Goal: Task Accomplishment & Management: Manage account settings

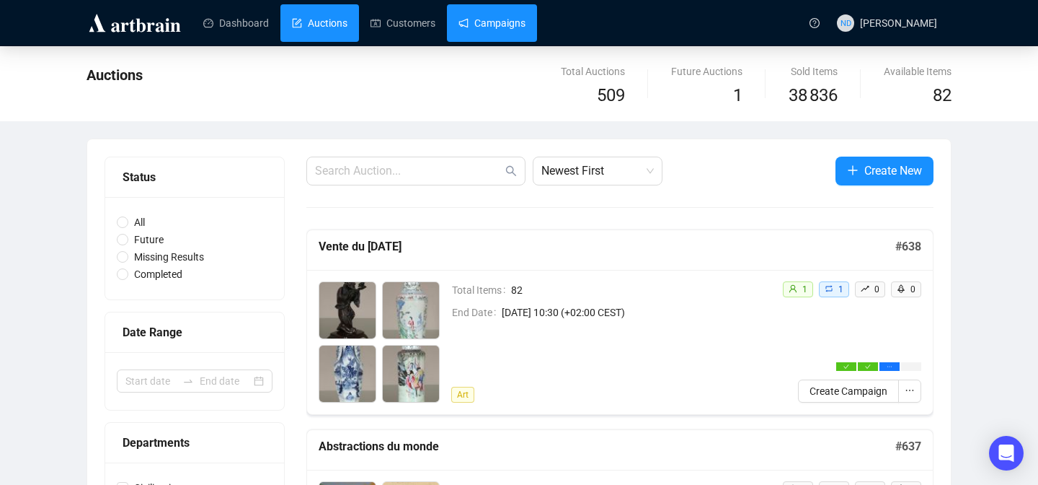
click at [465, 20] on link "Campaigns" at bounding box center [492, 22] width 67 height 37
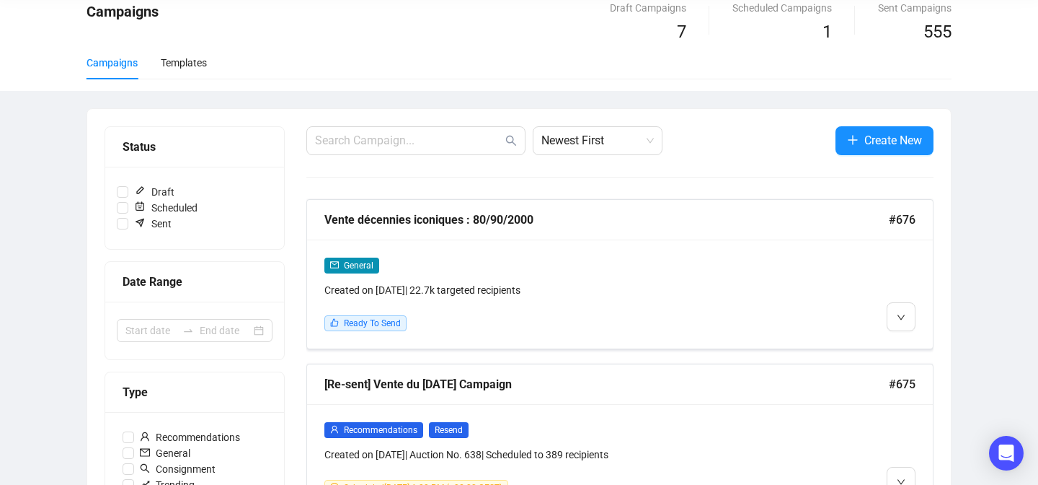
scroll to position [62, 0]
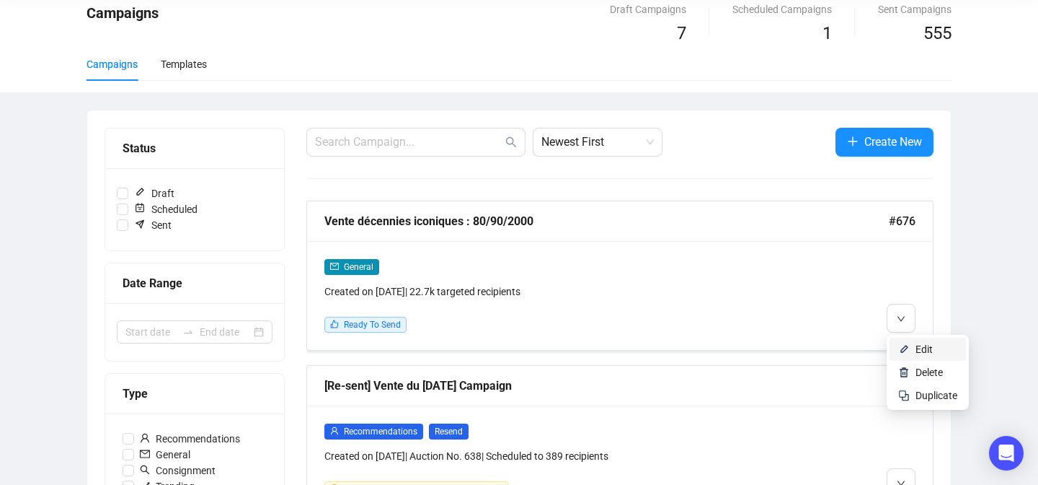
click at [900, 345] on img at bounding box center [904, 349] width 12 height 12
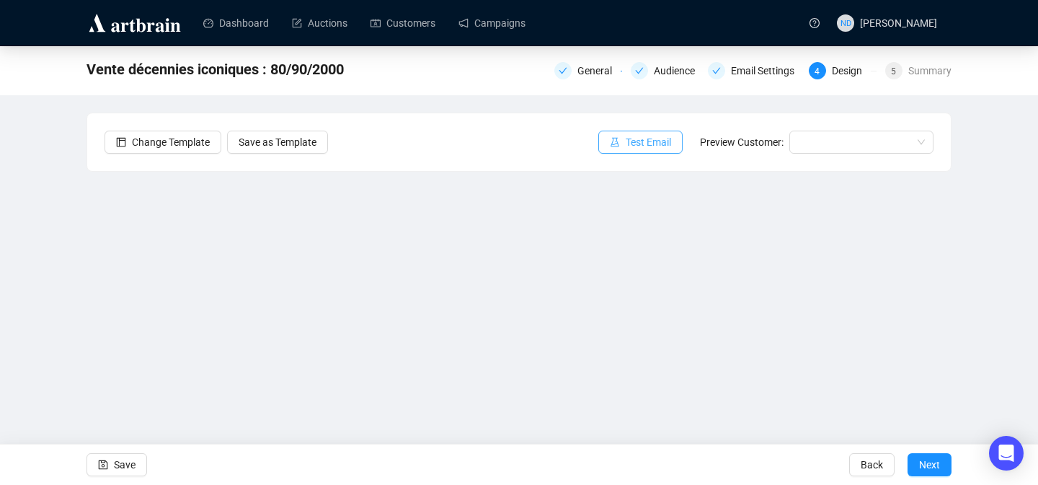
click at [646, 140] on span "Test Email" at bounding box center [648, 142] width 45 height 16
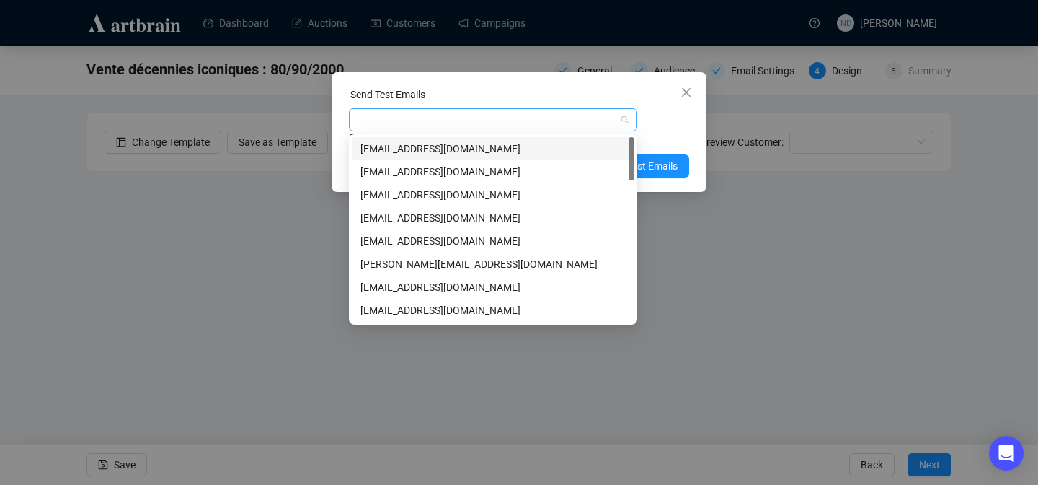
click at [475, 114] on div at bounding box center [486, 120] width 268 height 20
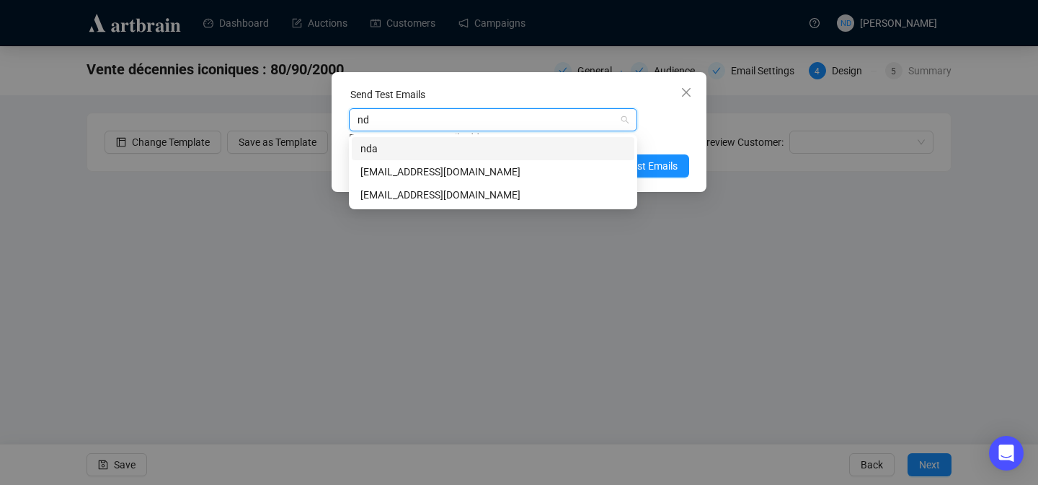
type input "nda"
click at [420, 169] on div "[EMAIL_ADDRESS][DOMAIN_NAME]" at bounding box center [493, 172] width 265 height 16
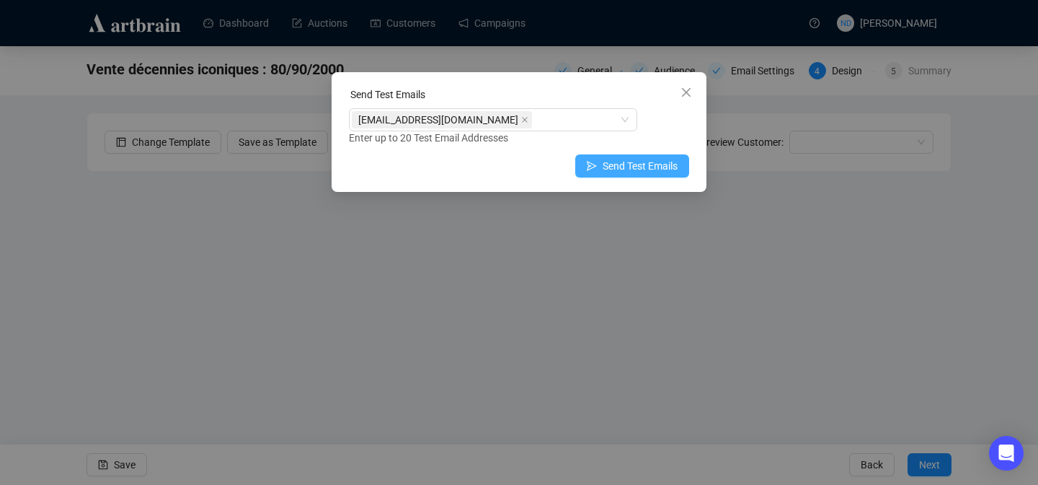
click at [655, 164] on span "Send Test Emails" at bounding box center [640, 166] width 75 height 16
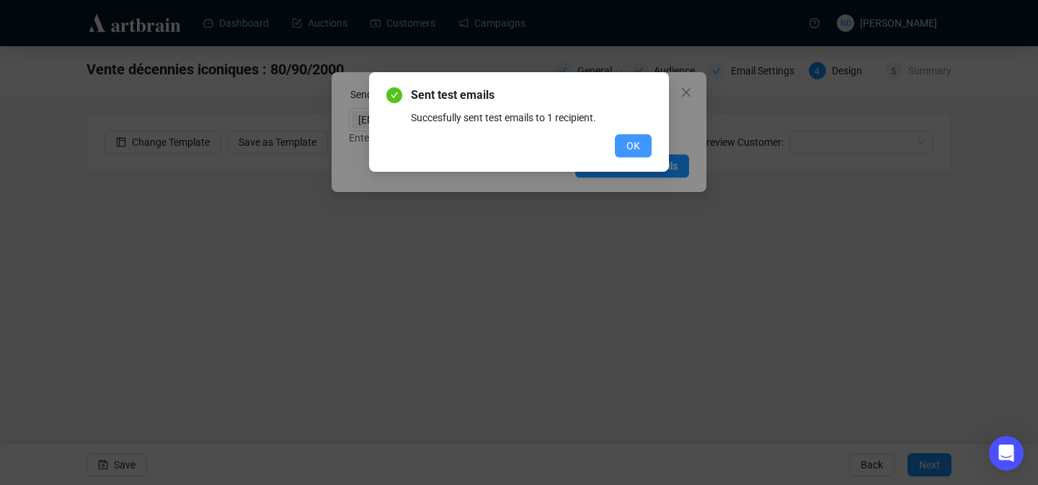
click at [648, 151] on button "OK" at bounding box center [633, 145] width 37 height 23
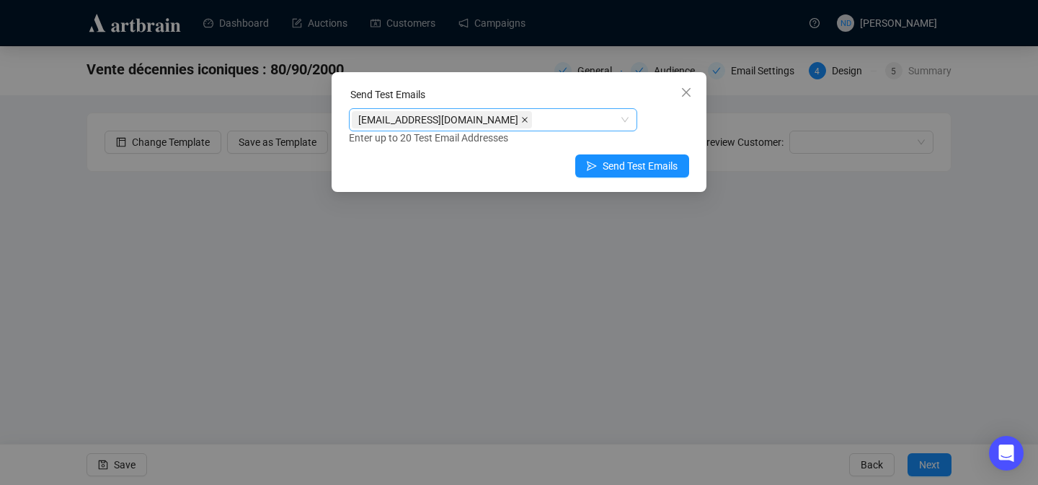
click at [521, 121] on icon "close" at bounding box center [524, 119] width 7 height 7
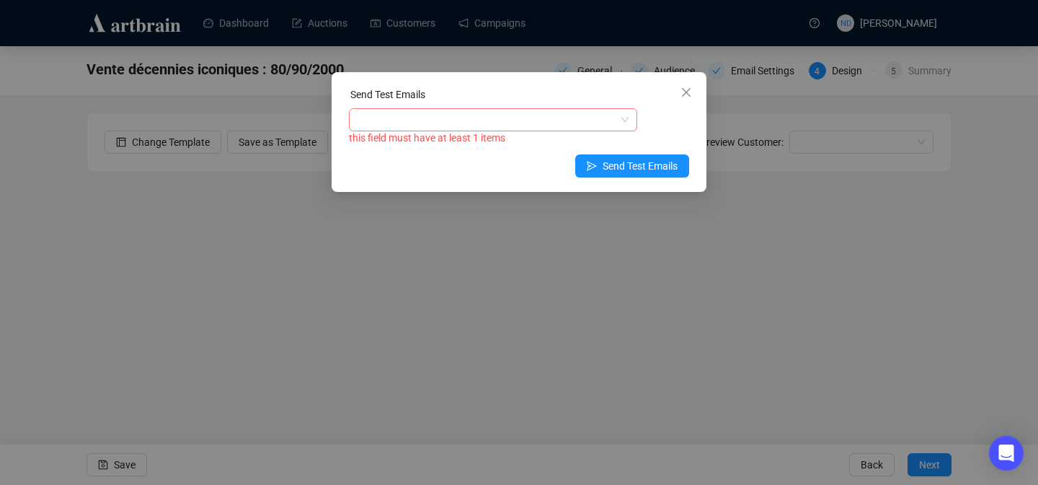
click at [467, 121] on div at bounding box center [486, 120] width 268 height 20
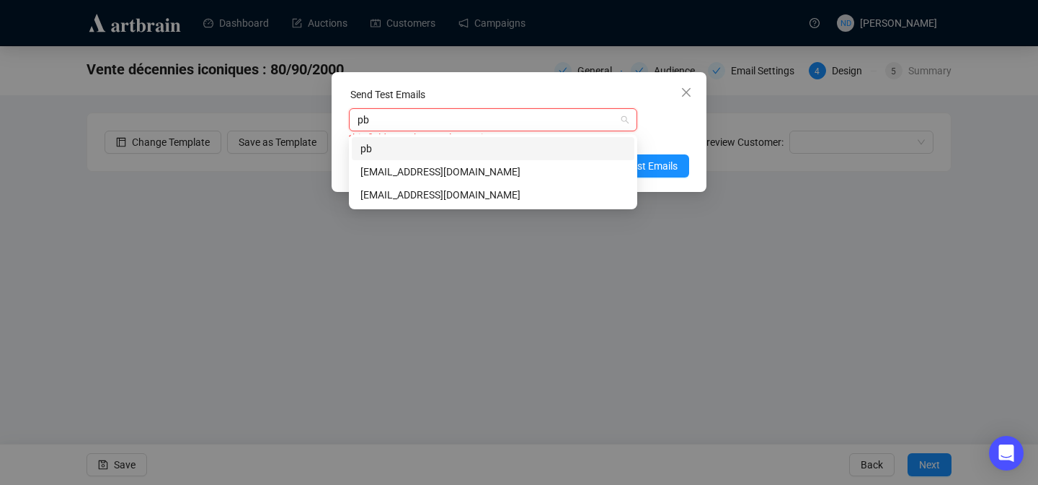
type input "pbo"
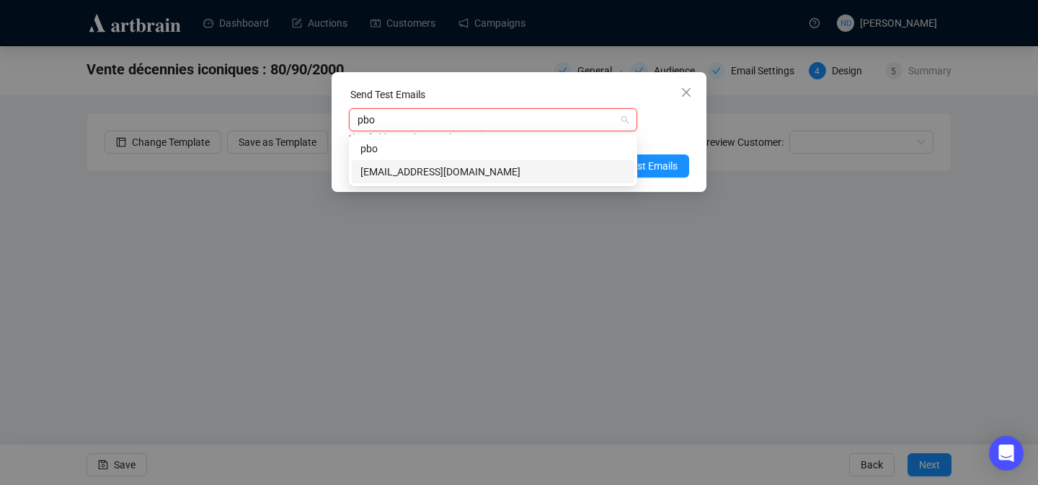
click at [411, 168] on div "[EMAIL_ADDRESS][DOMAIN_NAME]" at bounding box center [493, 172] width 265 height 16
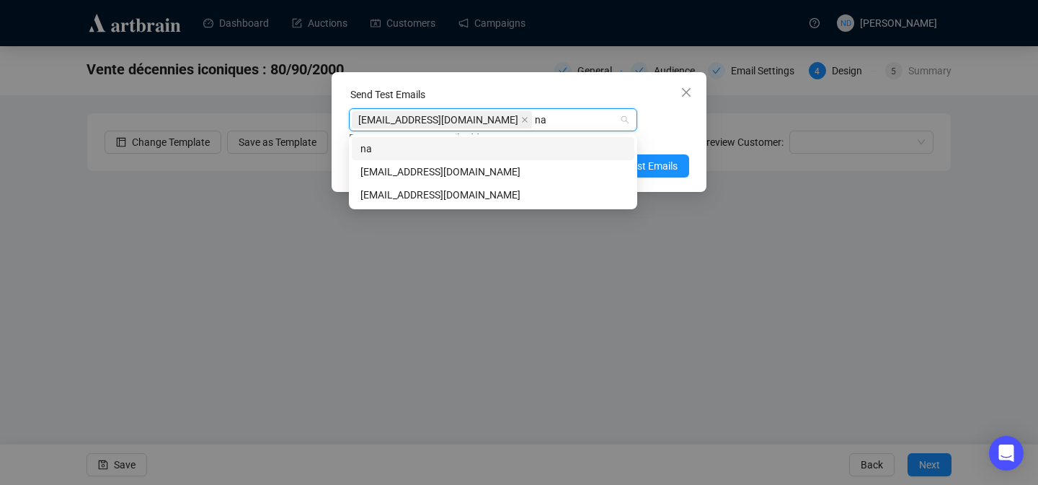
type input "nam"
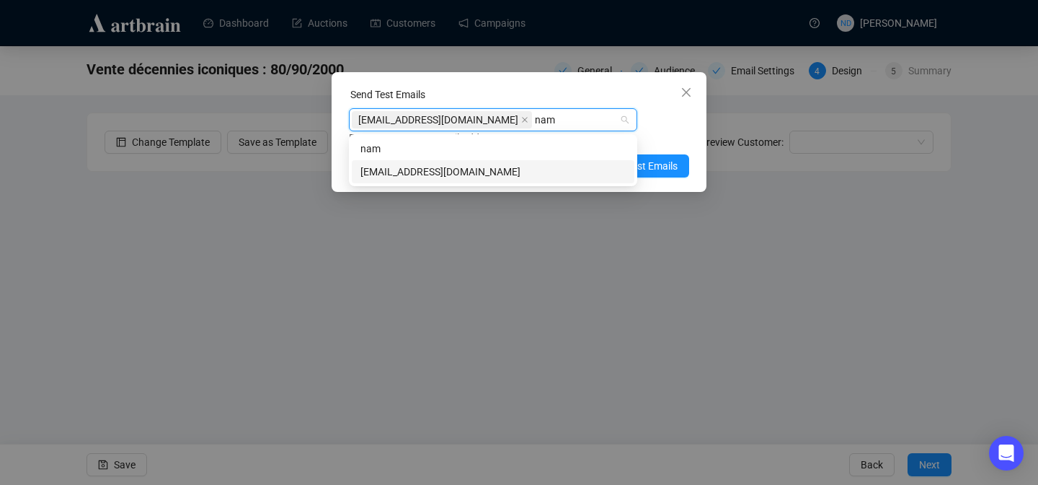
click at [392, 167] on div "[EMAIL_ADDRESS][DOMAIN_NAME]" at bounding box center [493, 172] width 265 height 16
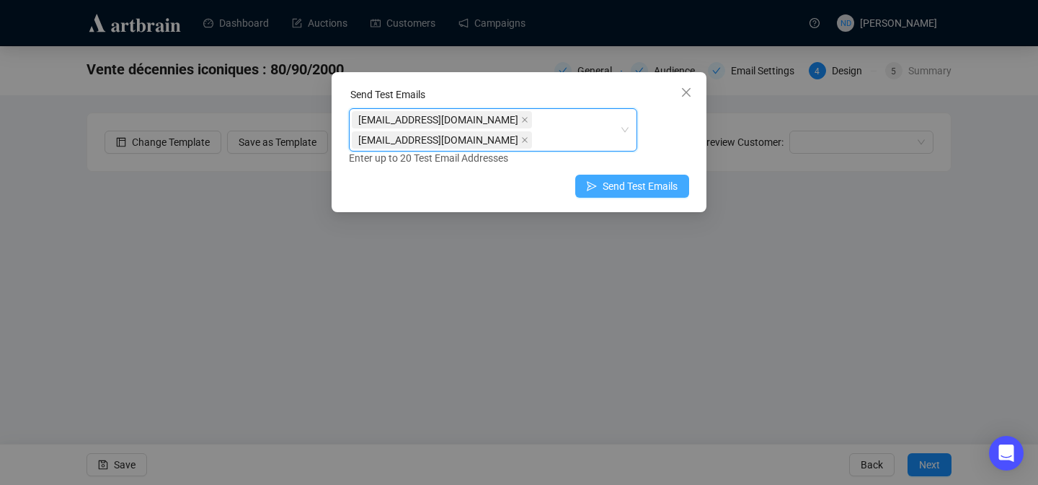
click at [664, 183] on span "Send Test Emails" at bounding box center [640, 186] width 75 height 16
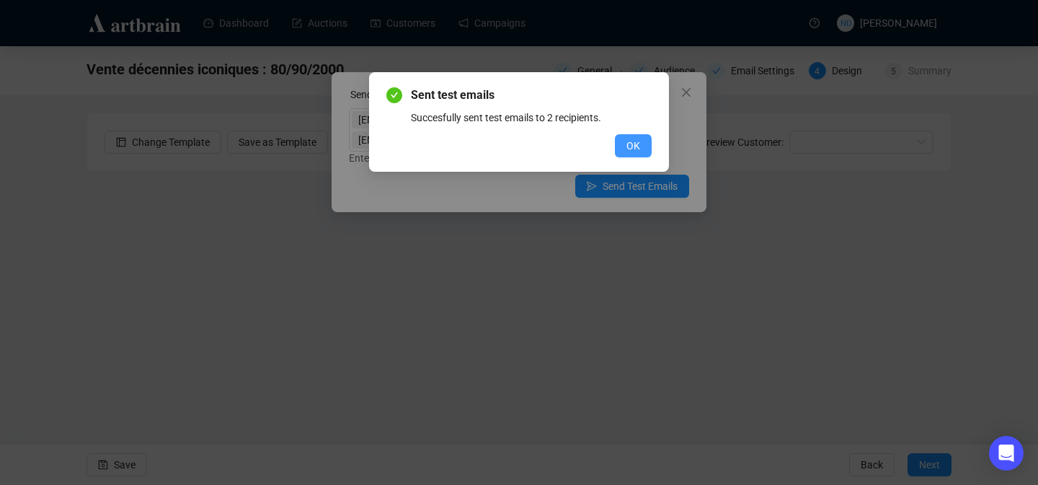
click at [640, 149] on button "OK" at bounding box center [633, 145] width 37 height 23
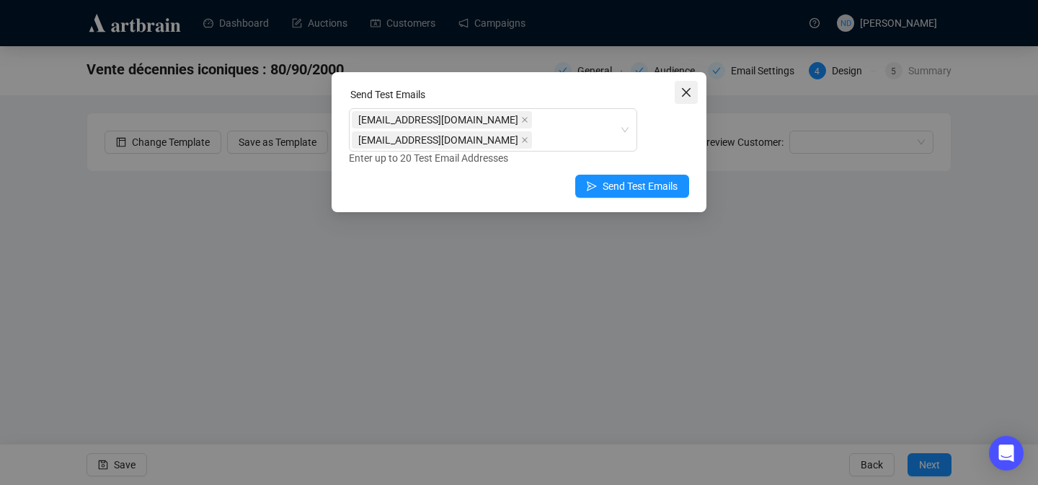
click at [684, 87] on icon "close" at bounding box center [687, 93] width 12 height 12
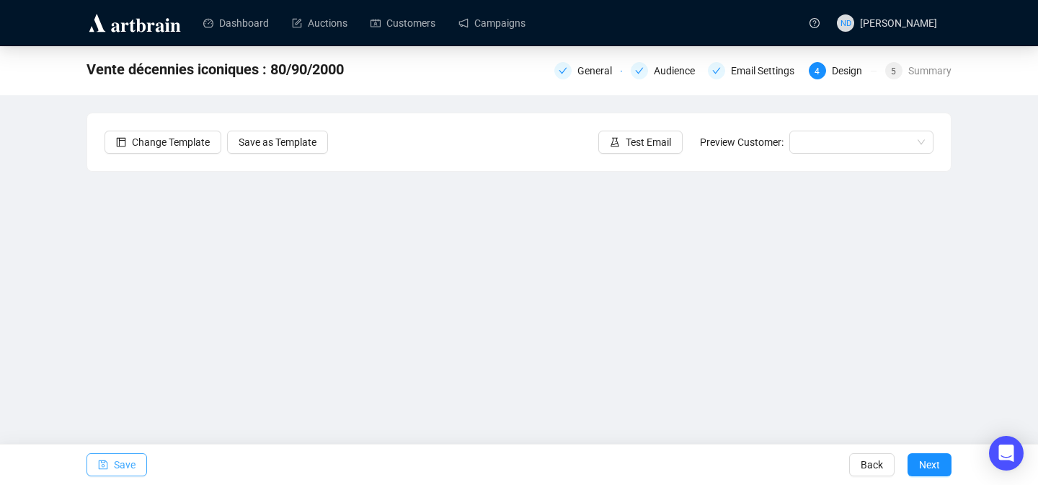
click at [117, 465] on span "Save" at bounding box center [125, 464] width 22 height 40
click at [112, 466] on button "Save" at bounding box center [117, 464] width 61 height 23
click at [112, 459] on button "Save" at bounding box center [117, 464] width 61 height 23
click at [123, 462] on span "Save" at bounding box center [125, 464] width 22 height 40
click at [128, 456] on span "Save" at bounding box center [125, 464] width 22 height 40
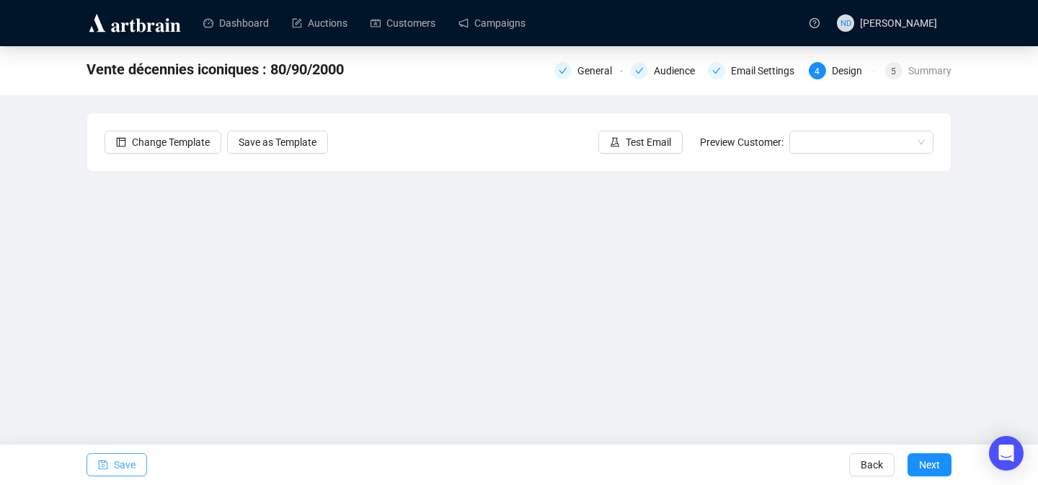
click at [130, 468] on span "Save" at bounding box center [125, 464] width 22 height 40
click at [111, 466] on button "Save" at bounding box center [117, 464] width 61 height 23
click at [656, 63] on div "Audience" at bounding box center [679, 70] width 50 height 17
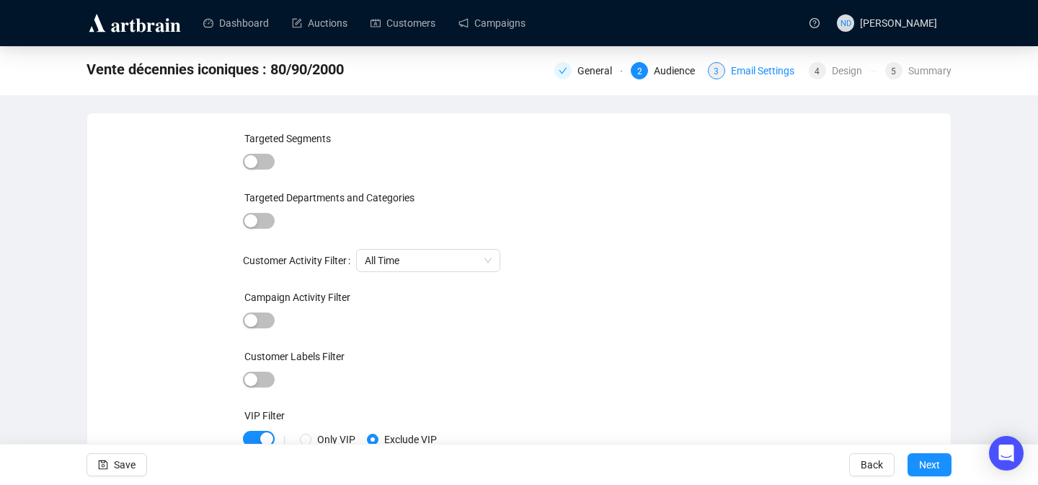
click at [755, 72] on div "Email Settings" at bounding box center [767, 70] width 72 height 17
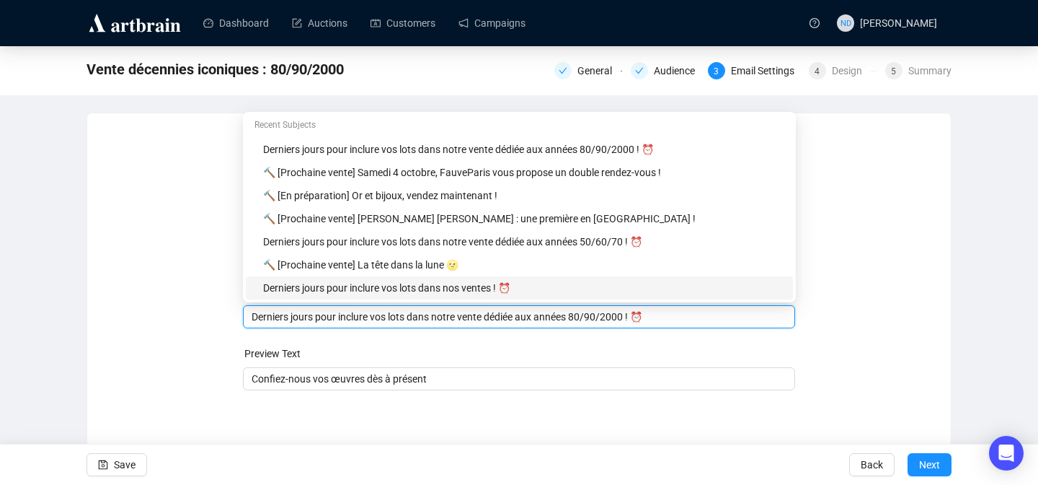
drag, startPoint x: 587, startPoint y: 289, endPoint x: 339, endPoint y: 301, distance: 248.4
click at [337, 301] on body "Dashboard Auctions Customers Campaigns ND [PERSON_NAME] Vente décennies iconiqu…" at bounding box center [519, 242] width 1038 height 485
drag, startPoint x: 583, startPoint y: 319, endPoint x: 242, endPoint y: 317, distance: 341.1
click at [242, 317] on div "Sender Email [EMAIL_ADDRESS][DOMAIN_NAME] Sender Name FauveParis Subject Merge …" at bounding box center [519, 269] width 829 height 277
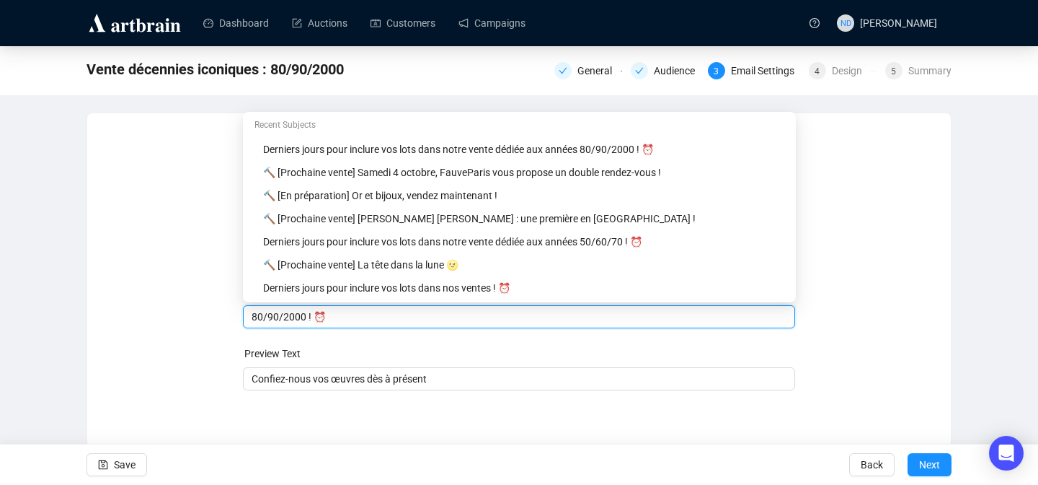
click at [311, 317] on input "80/90/2000 ! ⏰" at bounding box center [520, 317] width 536 height 16
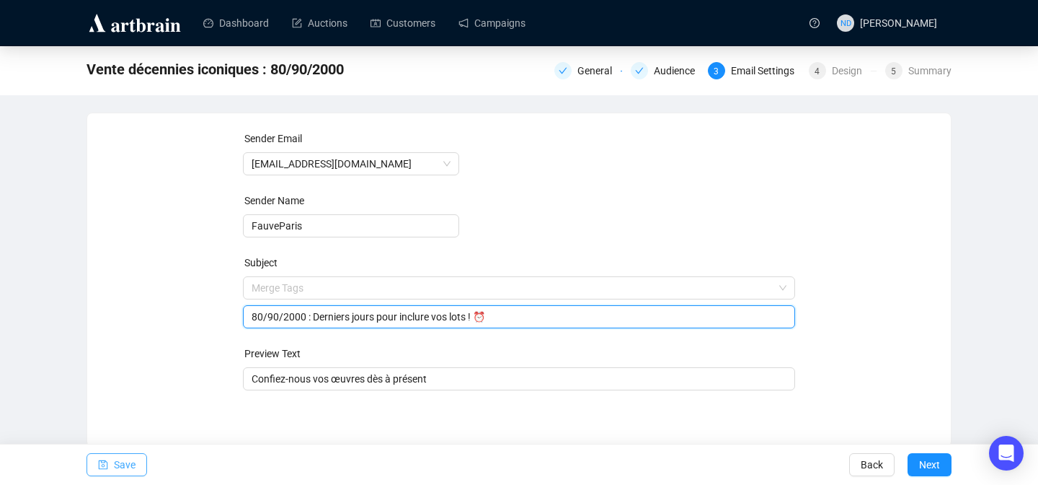
click at [108, 473] on button "Save" at bounding box center [117, 464] width 61 height 23
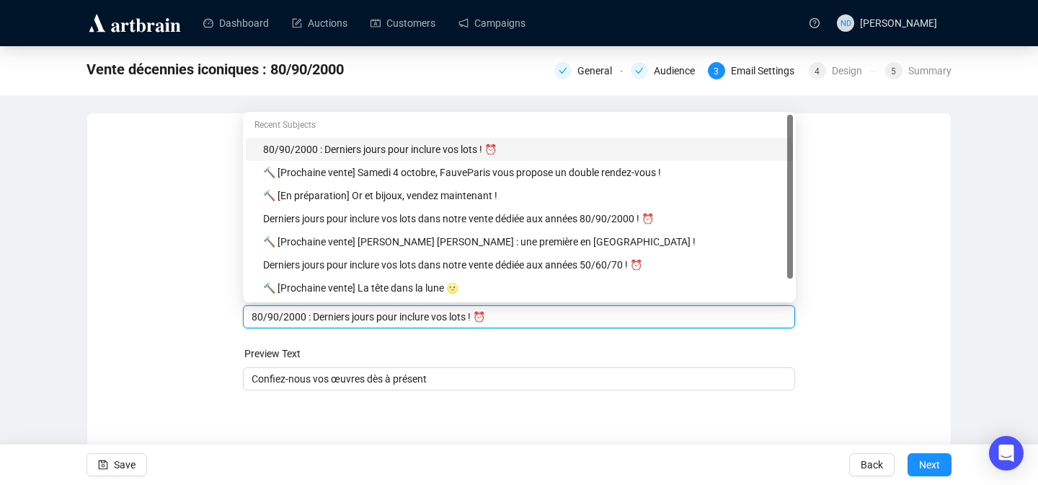
click at [317, 317] on input "80/90/2000 : Derniers jours pour inclure vos lots ! ⏰" at bounding box center [520, 317] width 536 height 16
click at [362, 213] on div "Derniers jours pour inclure vos lots dans notre vente dédiée aux années 80/90/2…" at bounding box center [523, 219] width 521 height 16
type input "Derniers jours pour inclure vos lots dans notre vente dédiée aux années 80/90/2…"
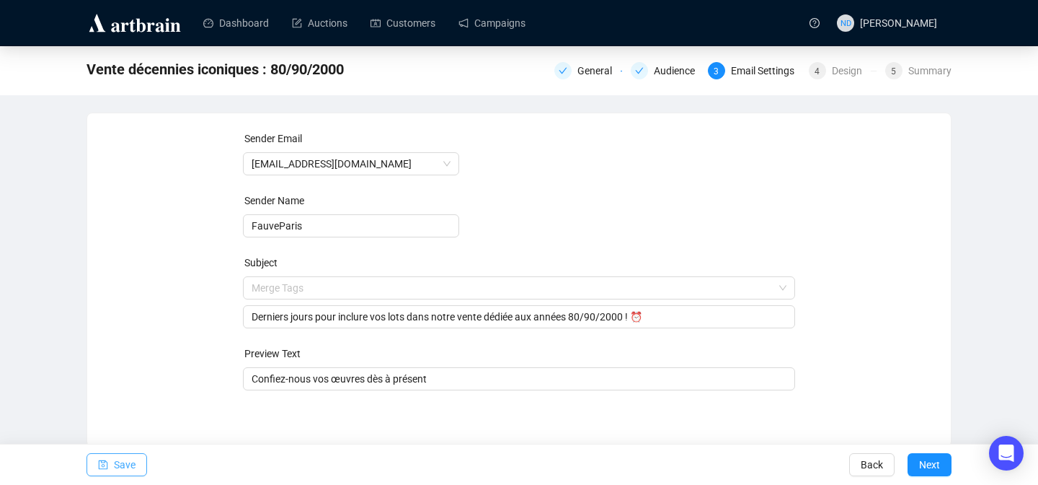
click at [119, 458] on span "Save" at bounding box center [125, 464] width 22 height 40
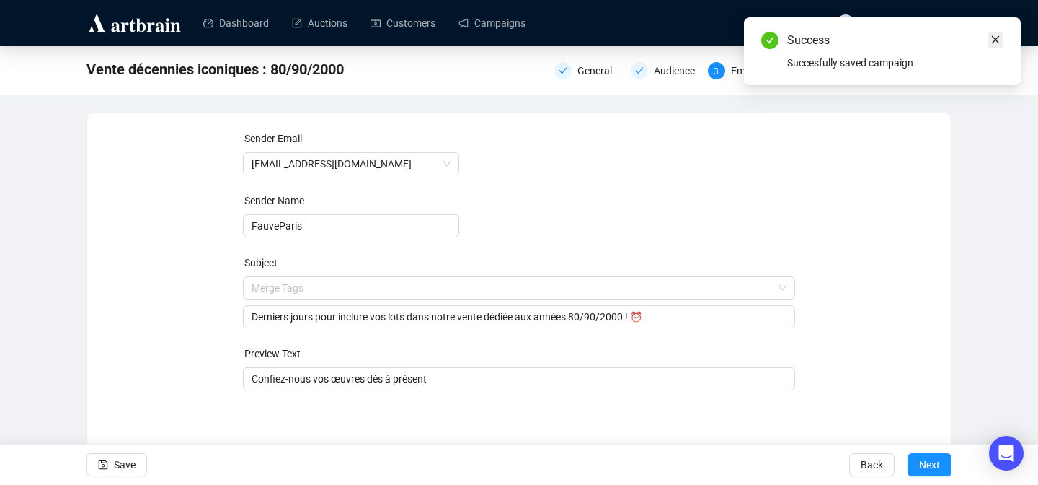
click at [992, 40] on icon "close" at bounding box center [996, 40] width 10 height 10
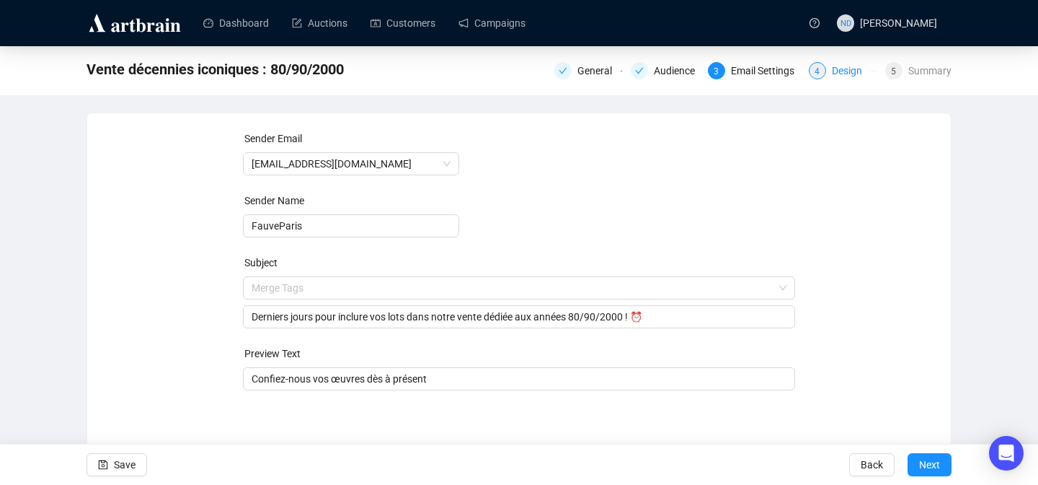
click at [836, 66] on div "Design" at bounding box center [851, 70] width 39 height 17
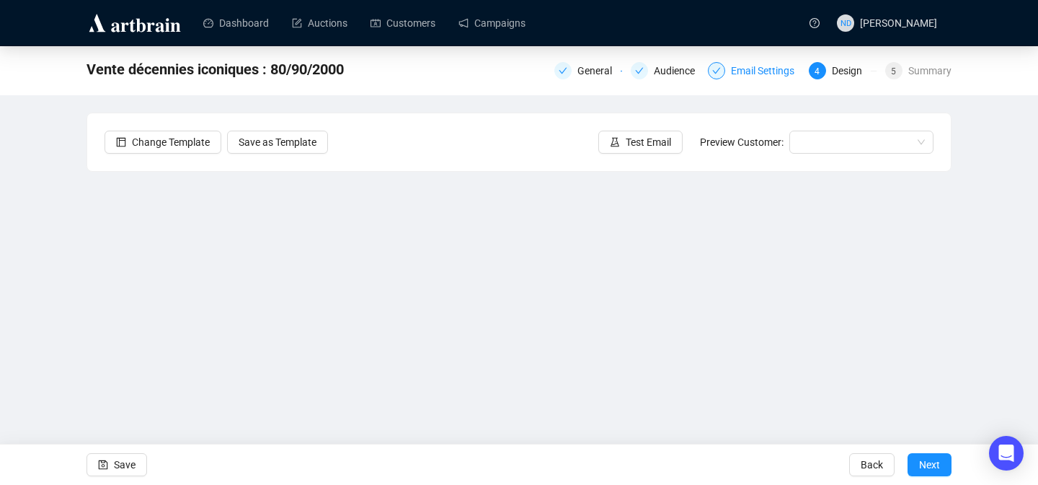
click at [755, 66] on div "Email Settings" at bounding box center [767, 70] width 72 height 17
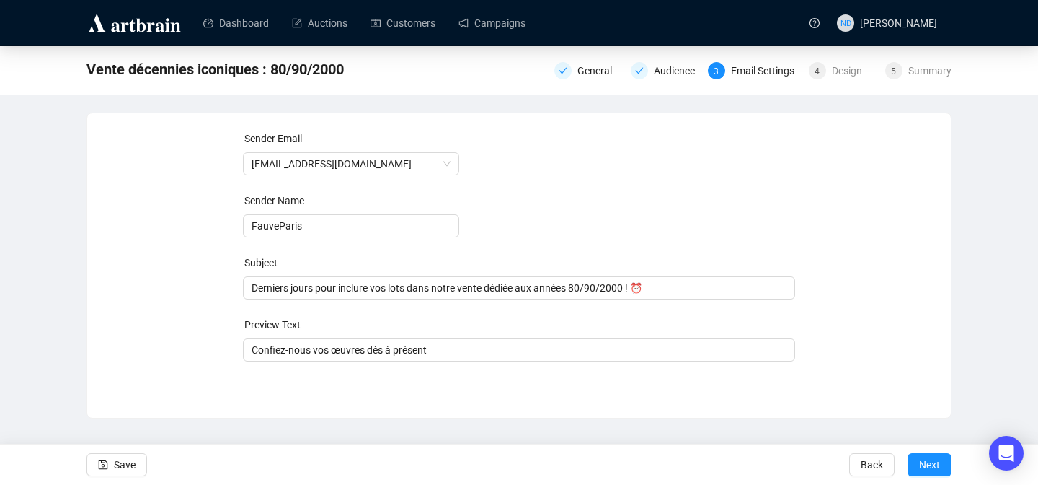
click at [835, 79] on div "General Audience 3 Email Settings 4 Design 5 Summary" at bounding box center [753, 69] width 397 height 23
click at [832, 71] on div "Design" at bounding box center [851, 70] width 39 height 17
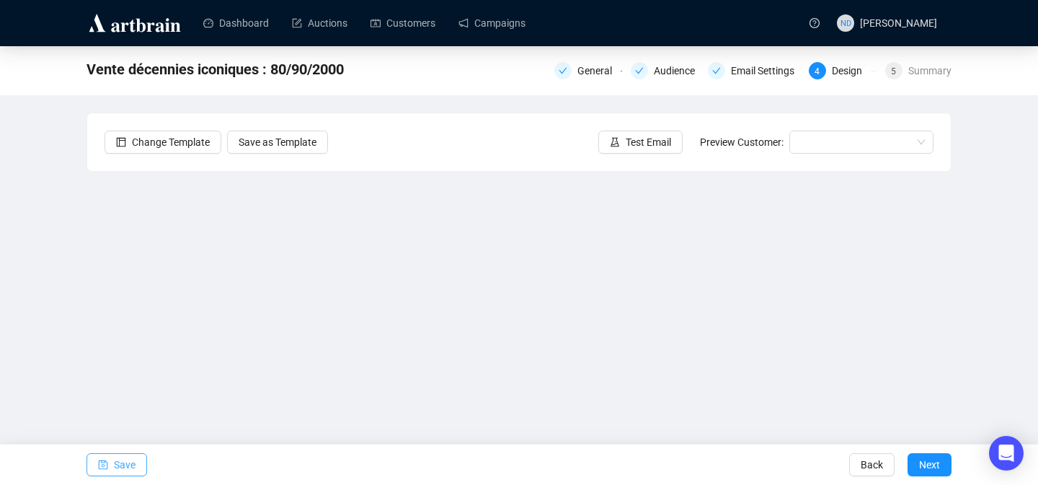
click at [127, 469] on span "Save" at bounding box center [125, 464] width 22 height 40
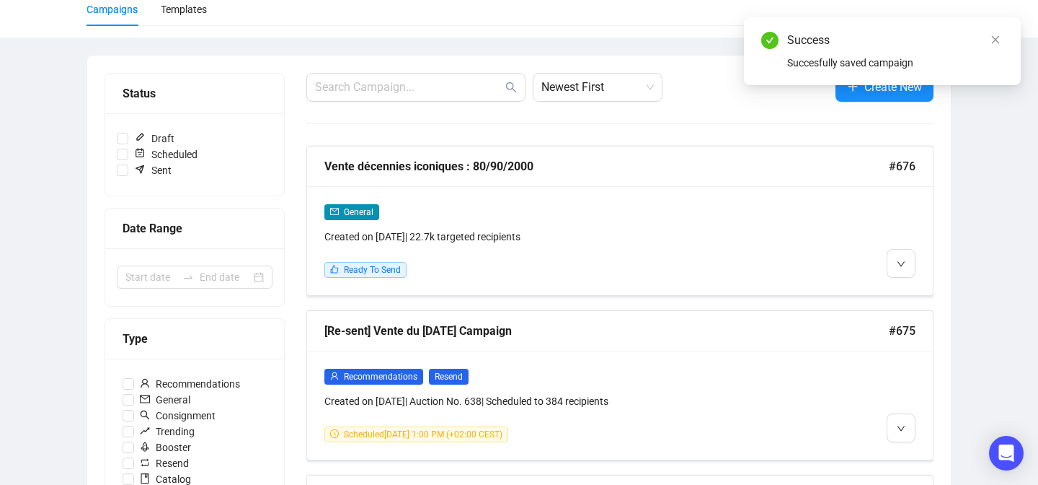
scroll to position [115, 0]
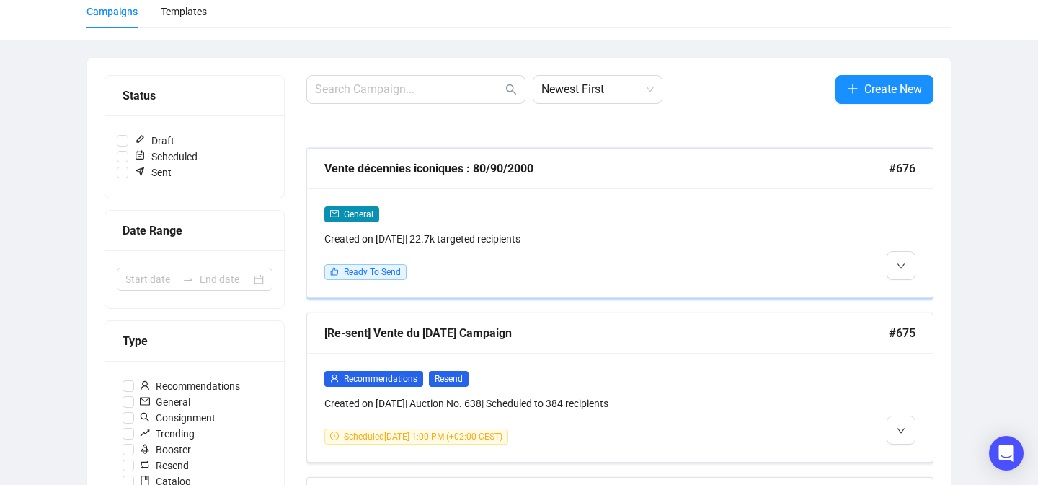
click at [904, 293] on div "General Created on [DATE] | 22.7k targeted recipients Ready To Send" at bounding box center [620, 242] width 626 height 109
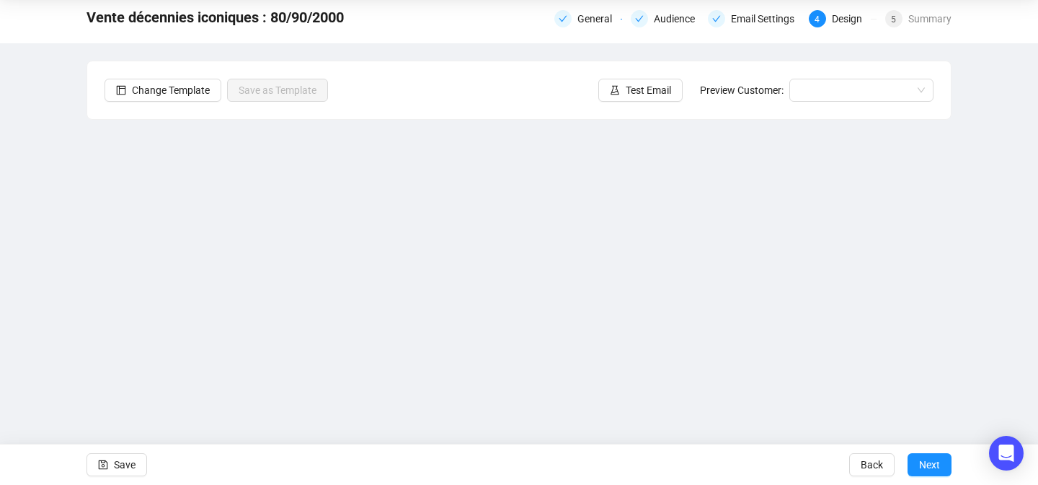
scroll to position [52, 0]
click at [925, 22] on div "Summary" at bounding box center [930, 18] width 43 height 17
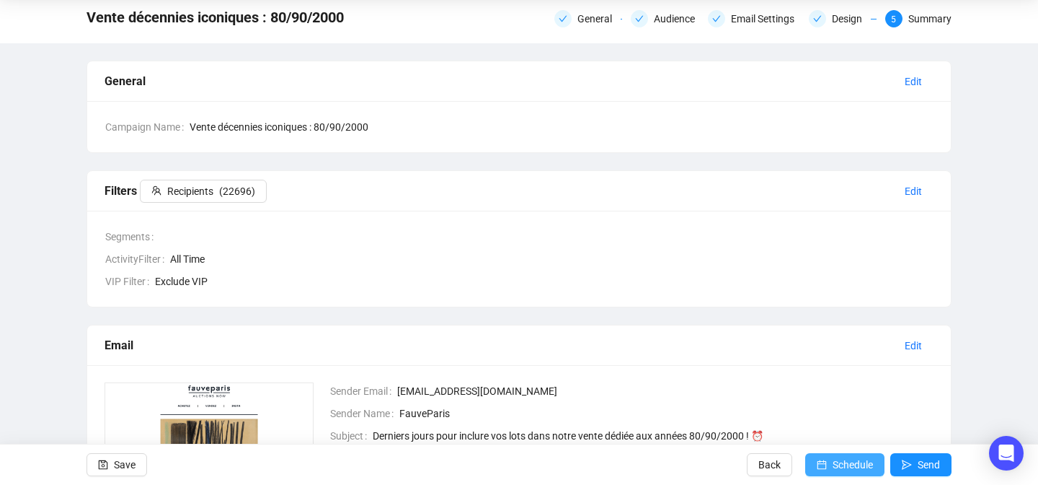
click at [833, 468] on span "Schedule" at bounding box center [853, 464] width 40 height 40
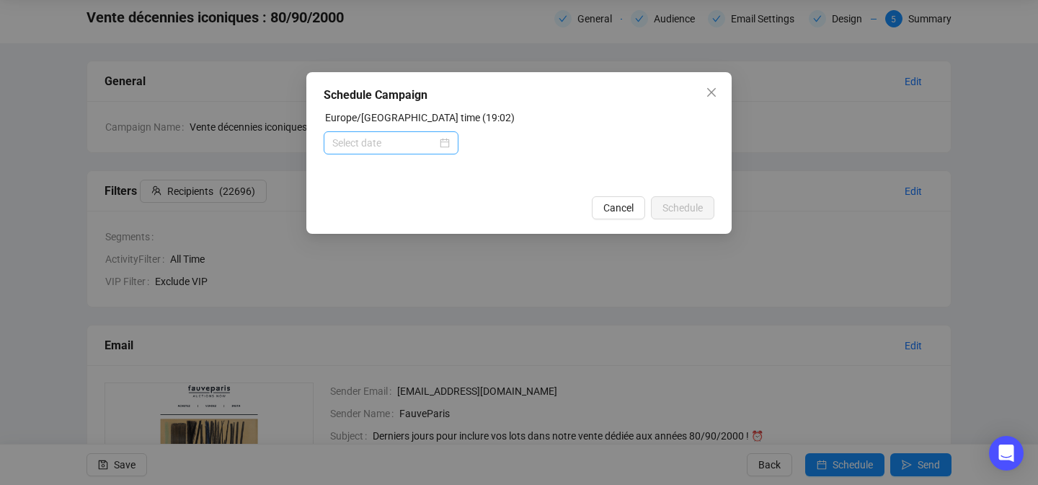
click at [443, 146] on div at bounding box center [391, 143] width 118 height 16
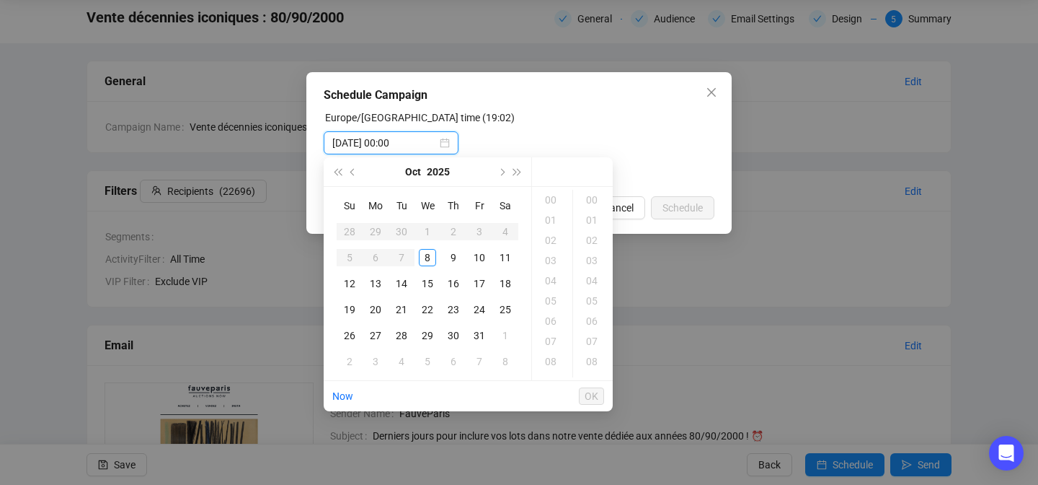
type input "[DATE] 00:00"
click at [552, 258] on div "19" at bounding box center [552, 265] width 35 height 20
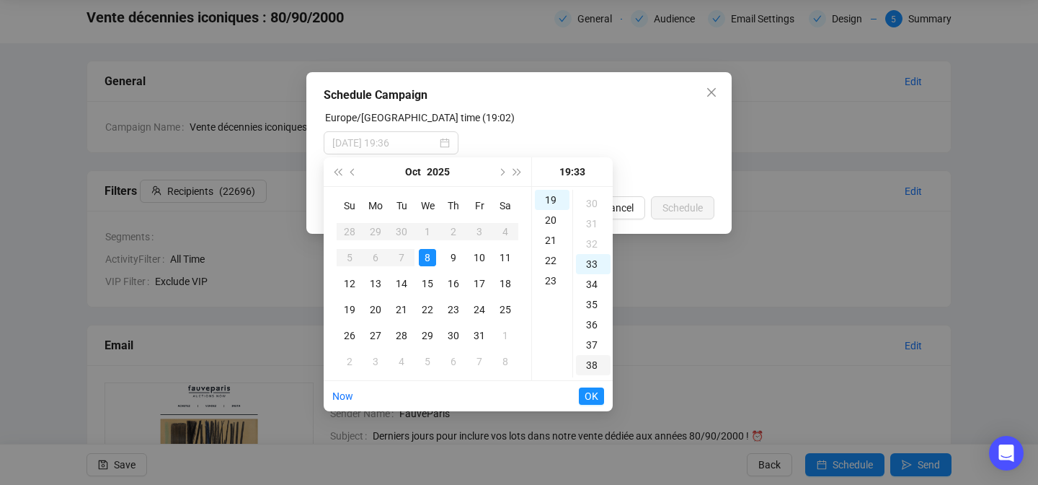
scroll to position [591, 0]
click at [590, 315] on div "35" at bounding box center [593, 315] width 35 height 20
type input "[DATE] 19:35"
click at [586, 397] on span "OK" at bounding box center [592, 395] width 14 height 27
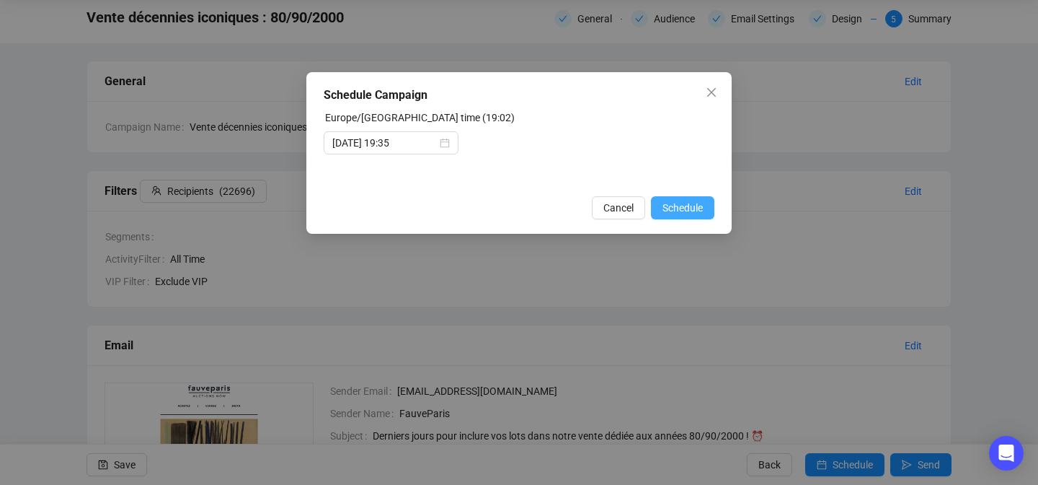
click at [673, 204] on span "Schedule" at bounding box center [683, 208] width 40 height 16
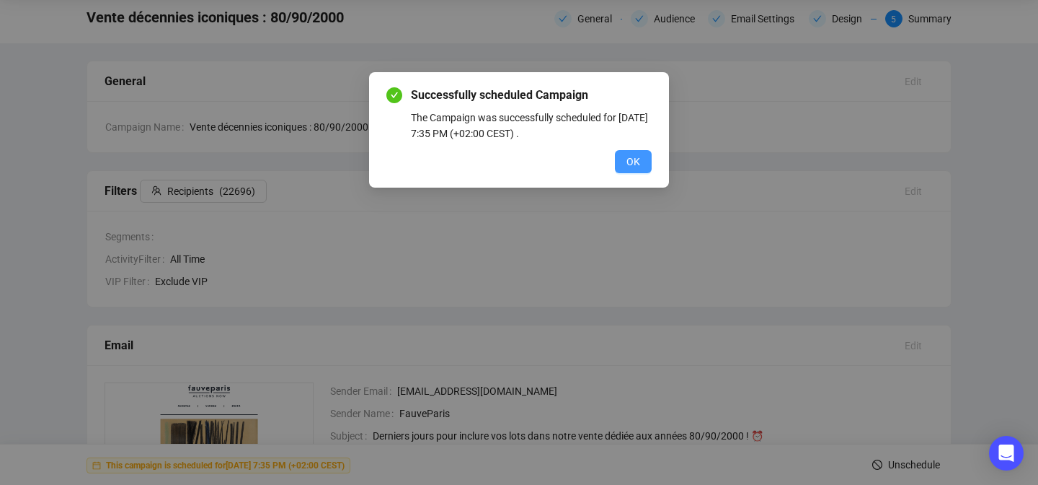
click at [642, 167] on button "OK" at bounding box center [633, 161] width 37 height 23
